Goal: Transaction & Acquisition: Purchase product/service

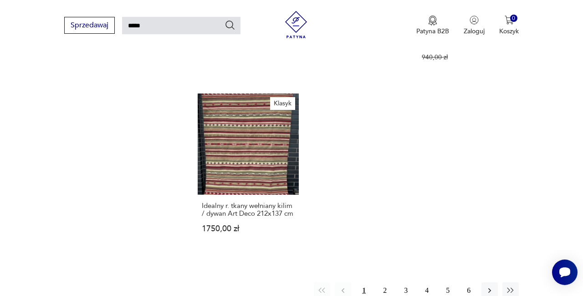
scroll to position [1079, 0]
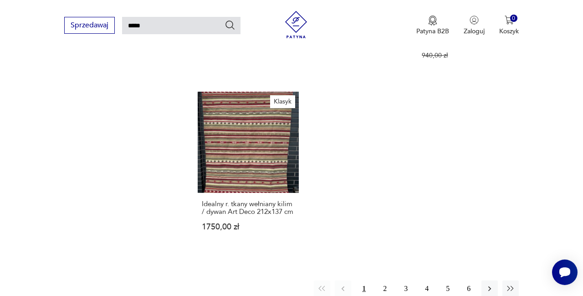
click at [491, 280] on button "button" at bounding box center [490, 288] width 16 height 16
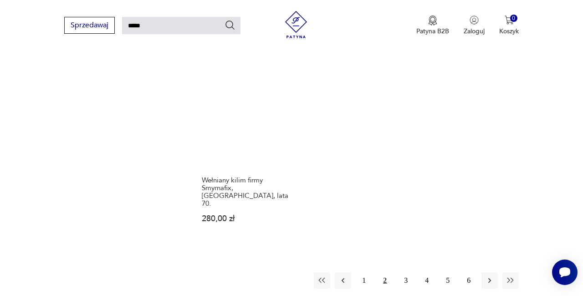
scroll to position [1080, 0]
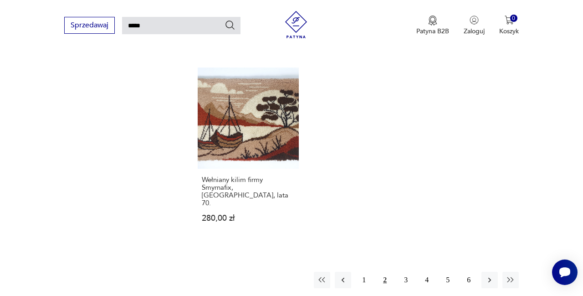
click at [491, 275] on icon "button" at bounding box center [489, 279] width 9 height 9
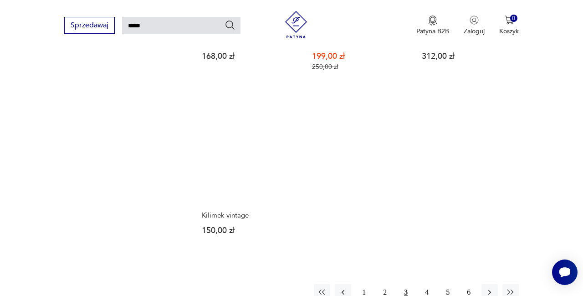
scroll to position [1019, 0]
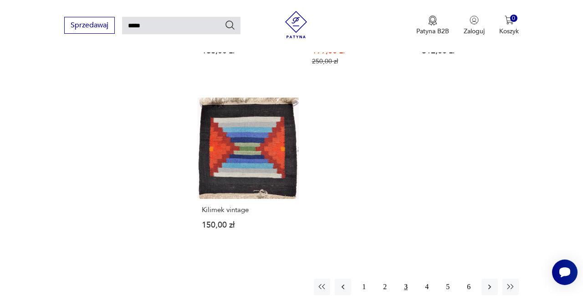
click at [493, 278] on button "button" at bounding box center [490, 286] width 16 height 16
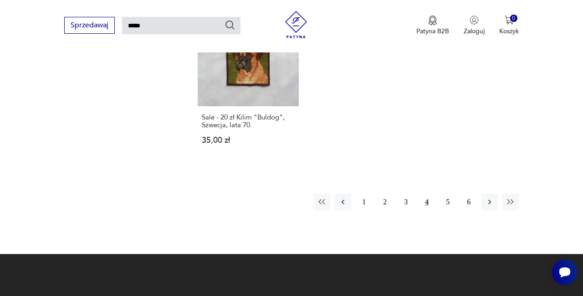
scroll to position [1098, 0]
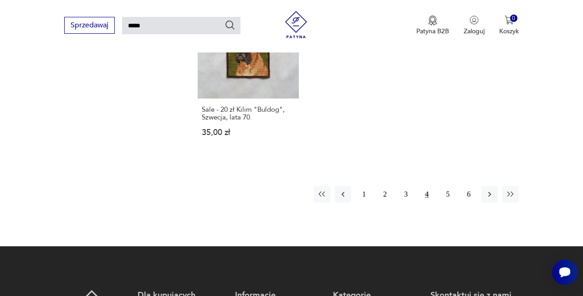
click at [494, 191] on icon "button" at bounding box center [489, 194] width 9 height 9
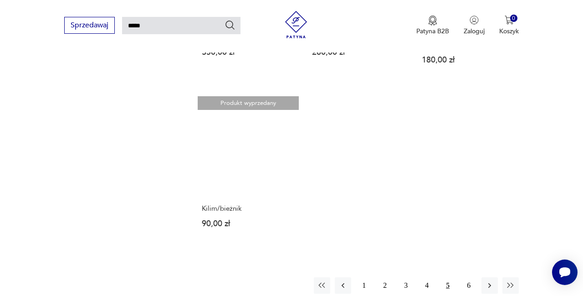
scroll to position [986, 0]
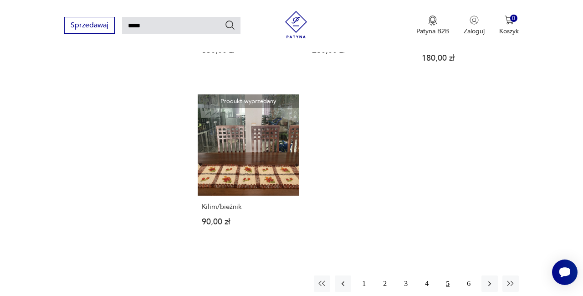
click at [494, 275] on button "button" at bounding box center [490, 283] width 16 height 16
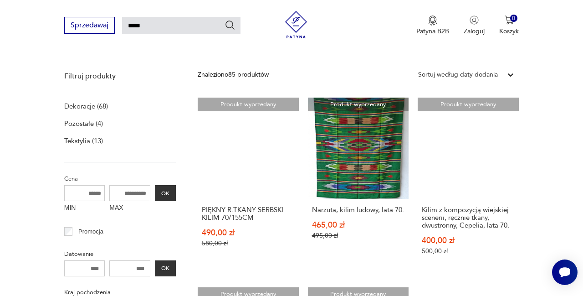
scroll to position [103, 0]
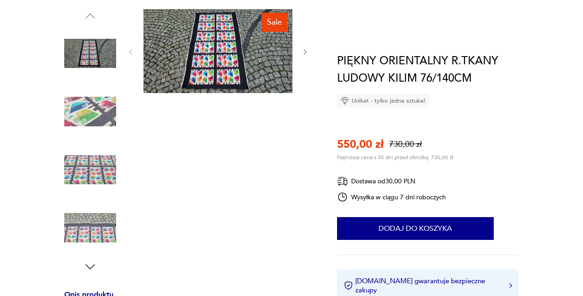
scroll to position [52, 0]
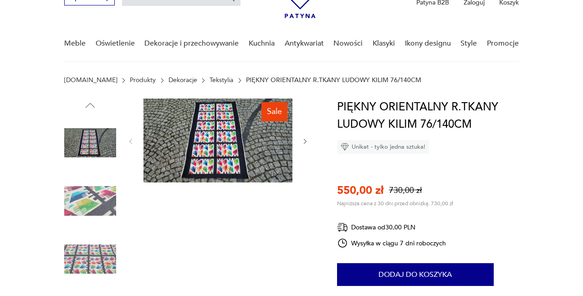
click at [85, 199] on img at bounding box center [90, 201] width 52 height 52
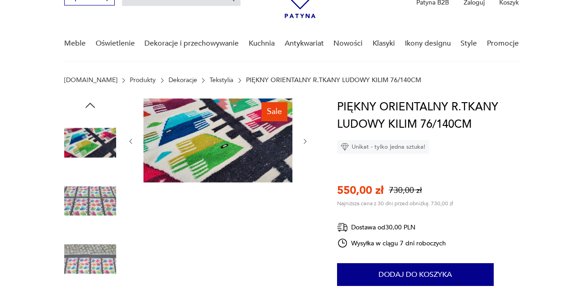
click at [101, 141] on img at bounding box center [90, 143] width 52 height 52
click at [109, 262] on img at bounding box center [90, 259] width 52 height 52
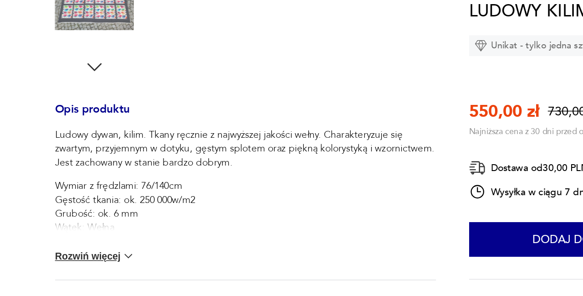
scroll to position [0, 0]
click at [103, 243] on button "Rozwiń więcej" at bounding box center [90, 239] width 53 height 9
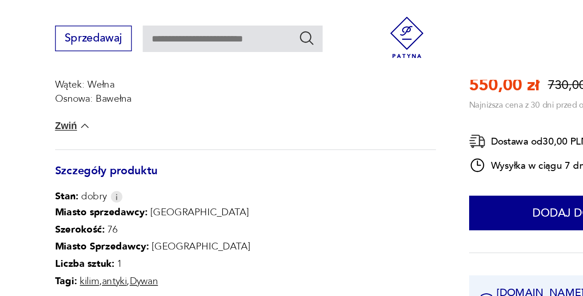
scroll to position [453, 0]
